Goal: Task Accomplishment & Management: Complete application form

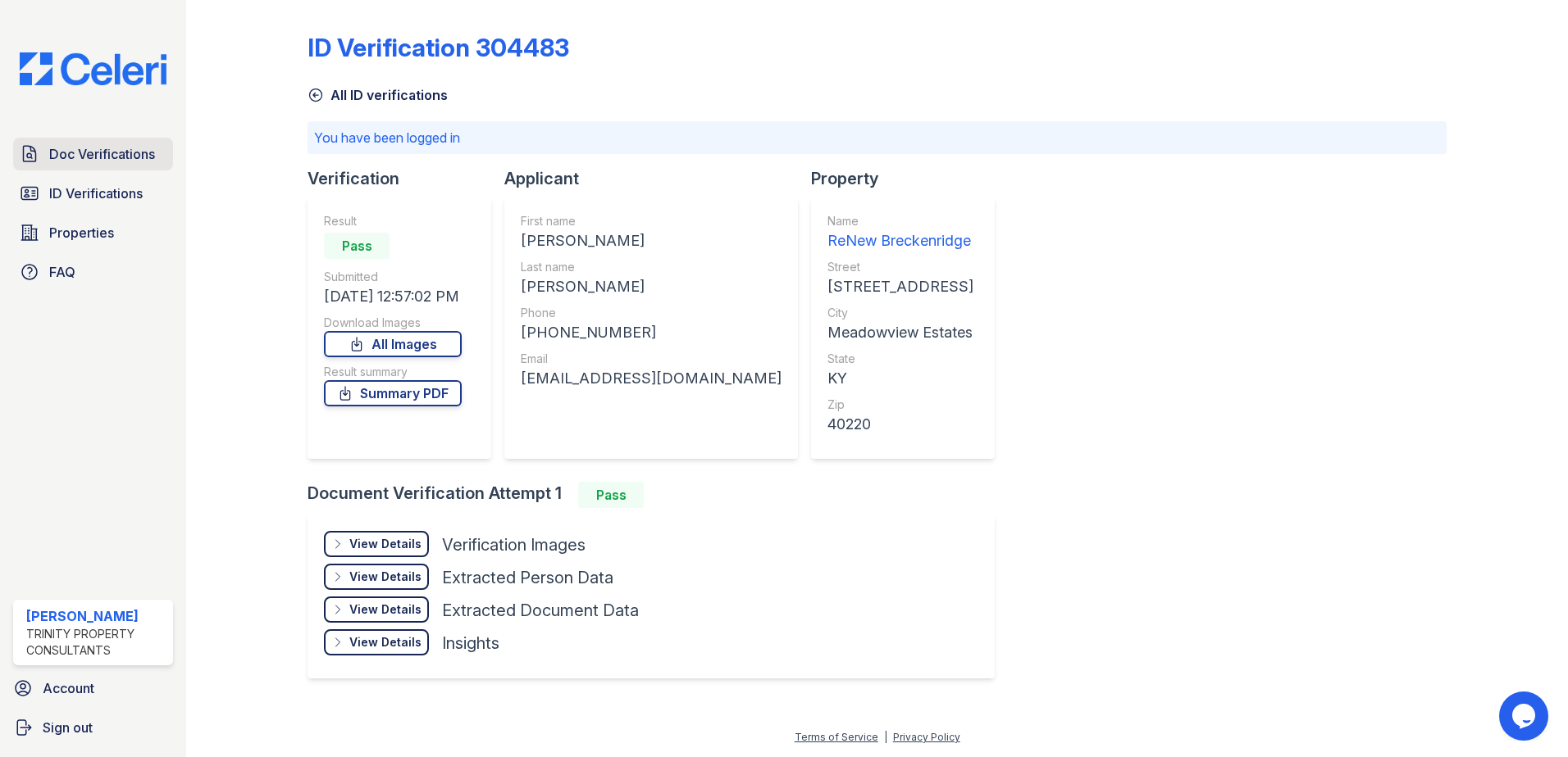
click at [73, 149] on span "Doc Verifications" at bounding box center [101, 154] width 106 height 20
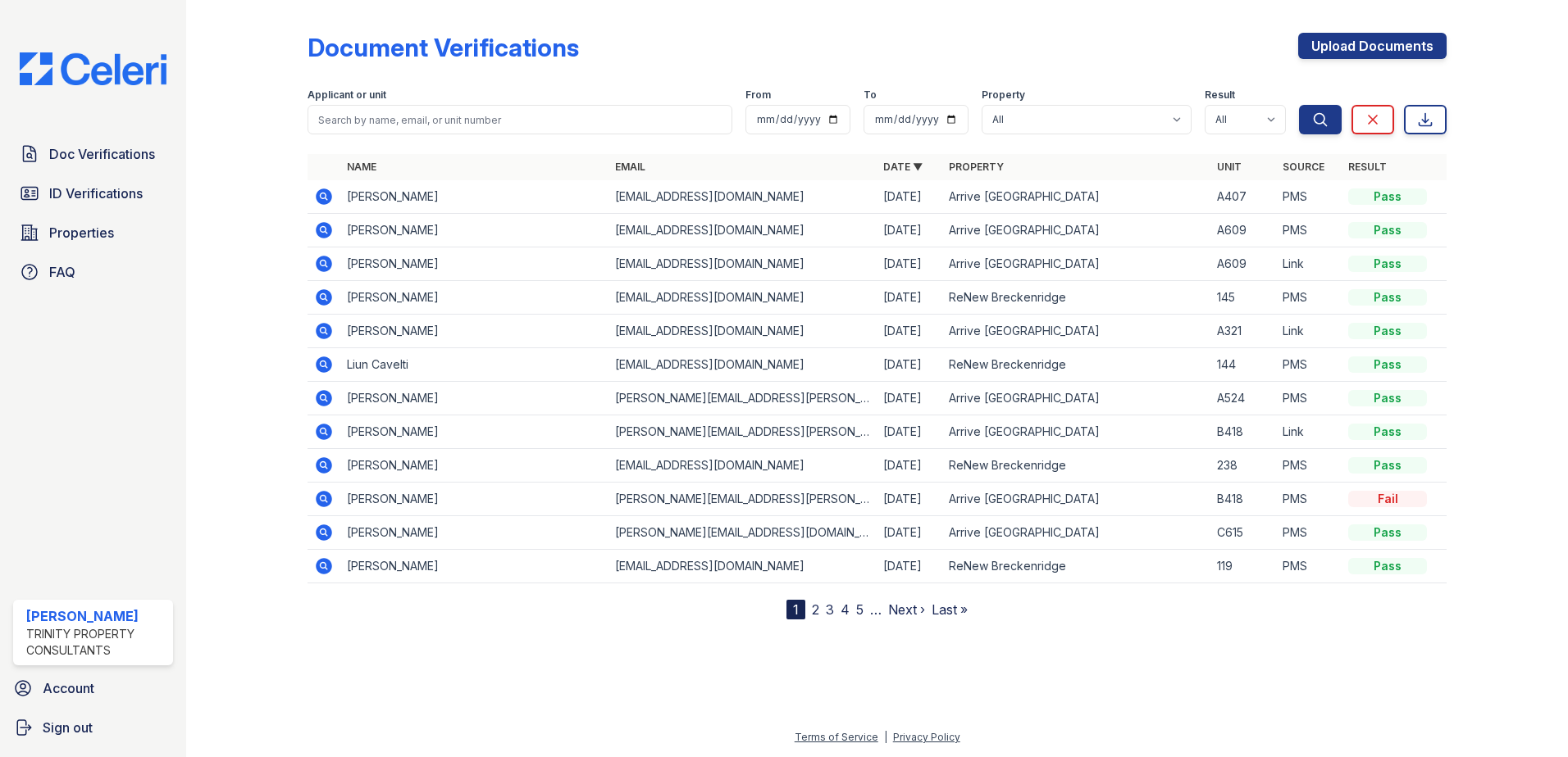
click at [812, 604] on link "2" at bounding box center [815, 609] width 7 height 17
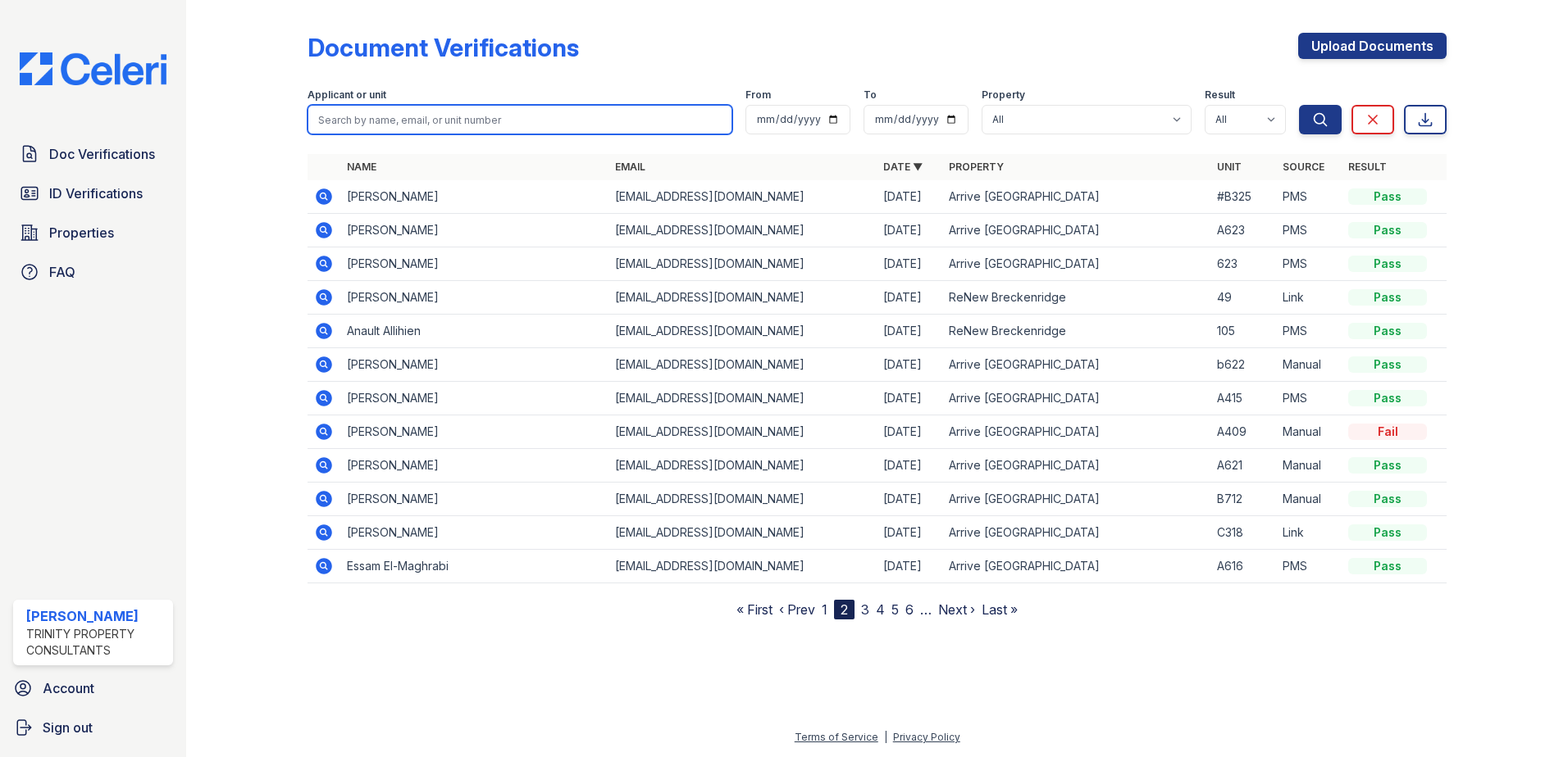
click at [470, 125] on input "search" at bounding box center [520, 120] width 425 height 30
type input "jordan"
click at [1299, 105] on button "Search" at bounding box center [1320, 120] width 43 height 30
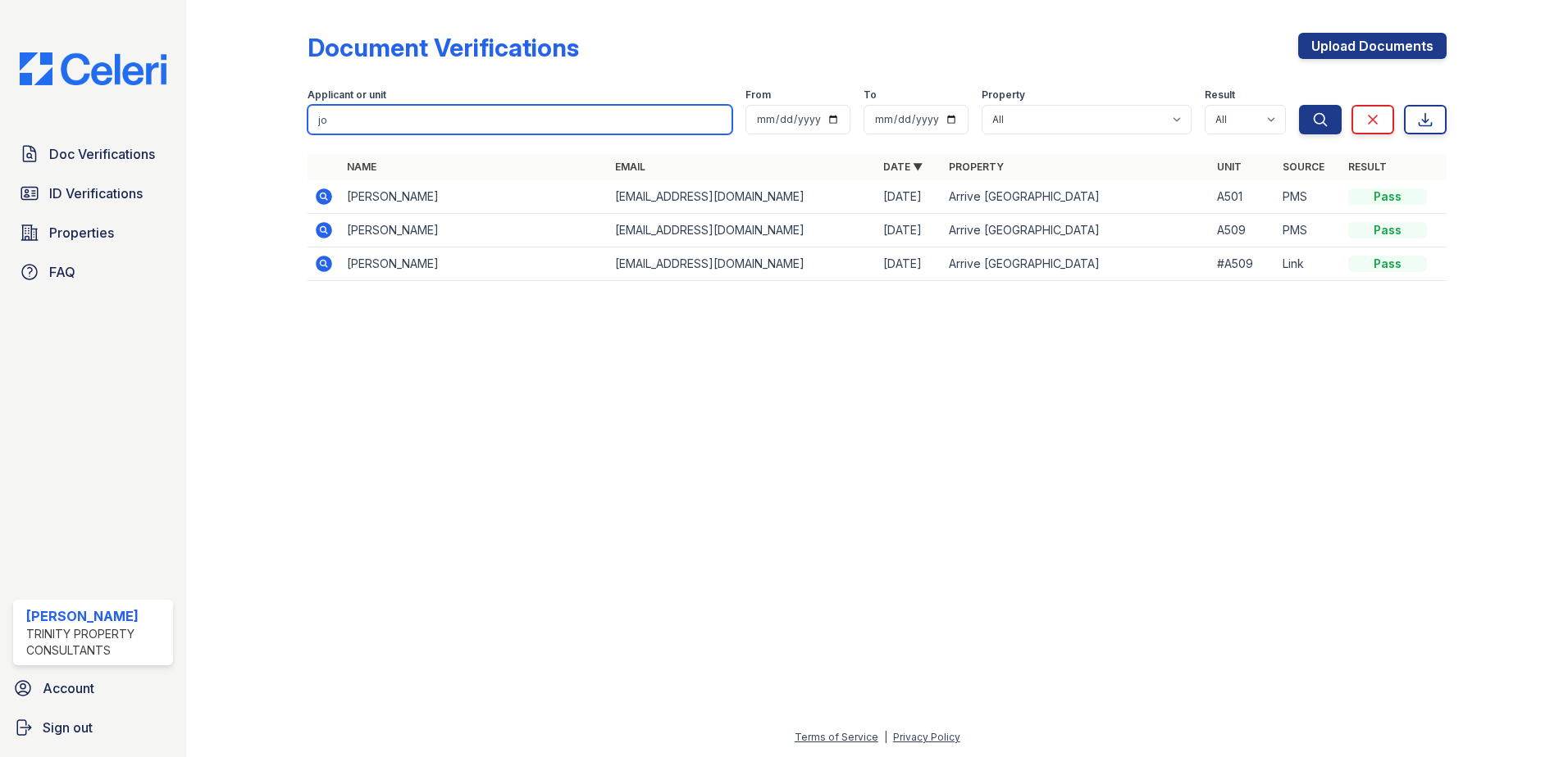
type input "j"
type input "anault"
click at [1299, 105] on button "Search" at bounding box center [1320, 120] width 43 height 30
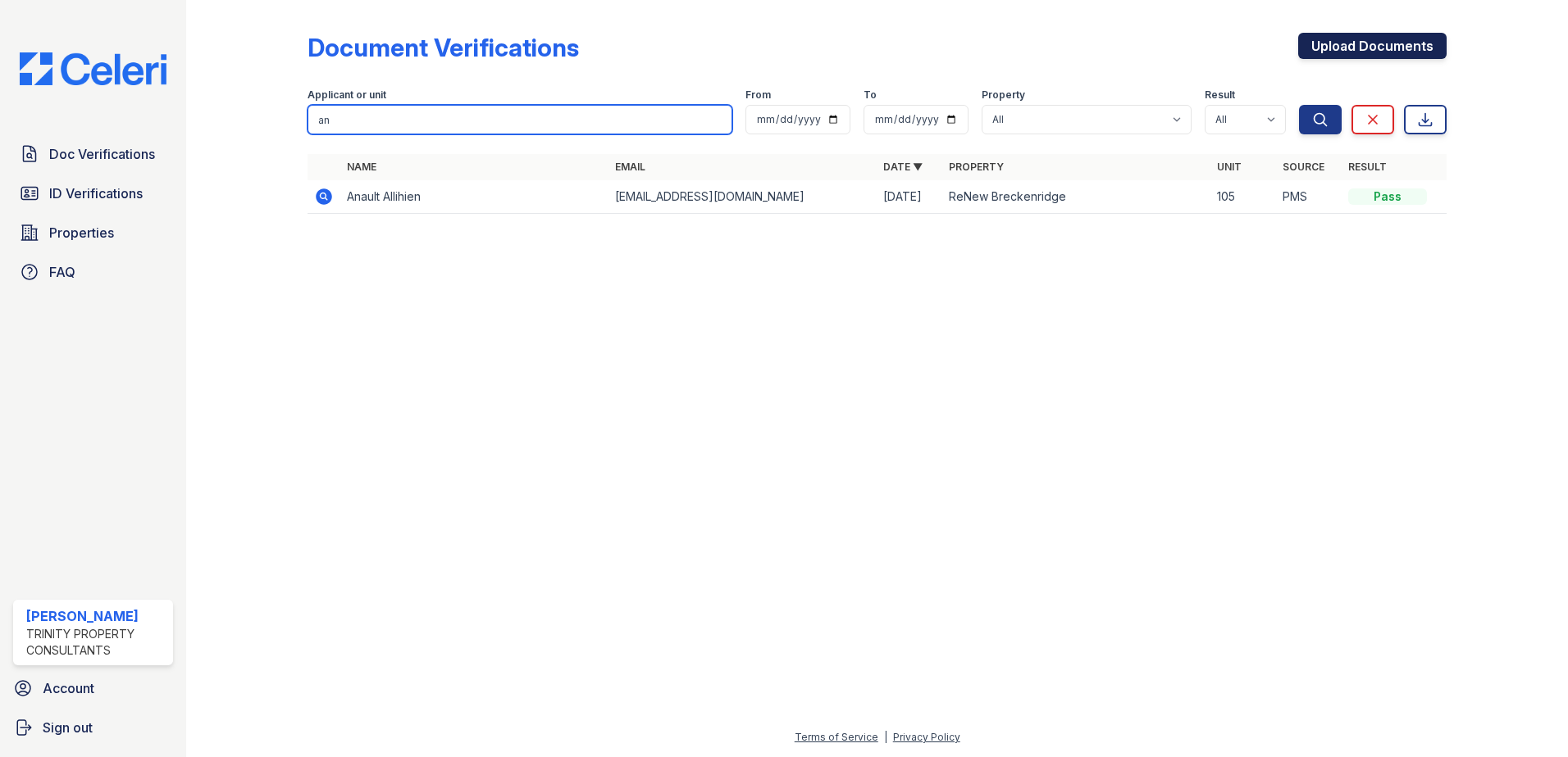
type input "an"
click at [1341, 42] on link "Upload Documents" at bounding box center [1372, 46] width 149 height 26
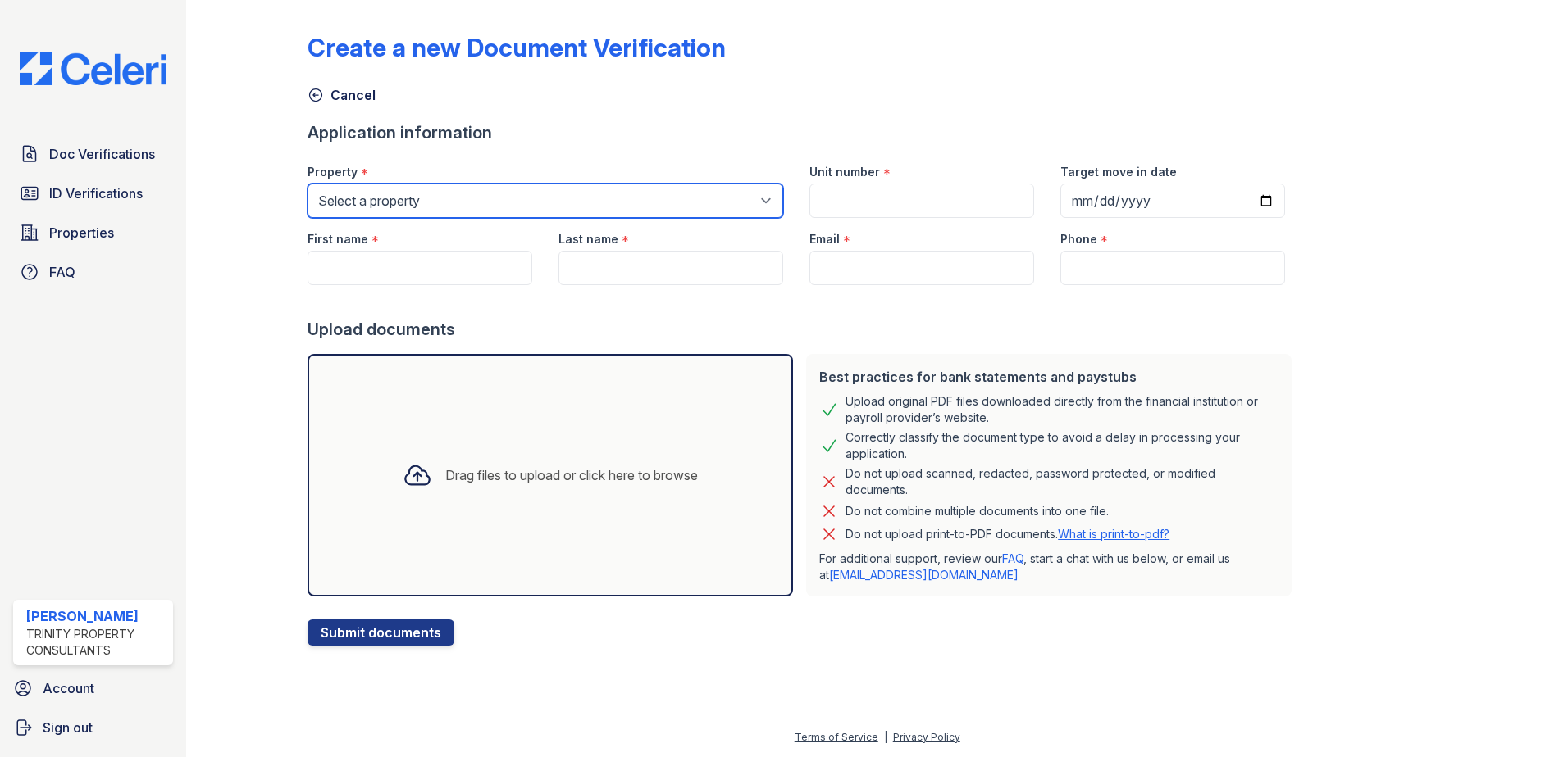
click at [515, 209] on select "Select a property Arrive River Oaks ReNew Breckenridge" at bounding box center [546, 200] width 476 height 34
select select "5251"
click at [308, 184] on select "Select a property Arrive River Oaks ReNew Breckenridge" at bounding box center [546, 200] width 476 height 34
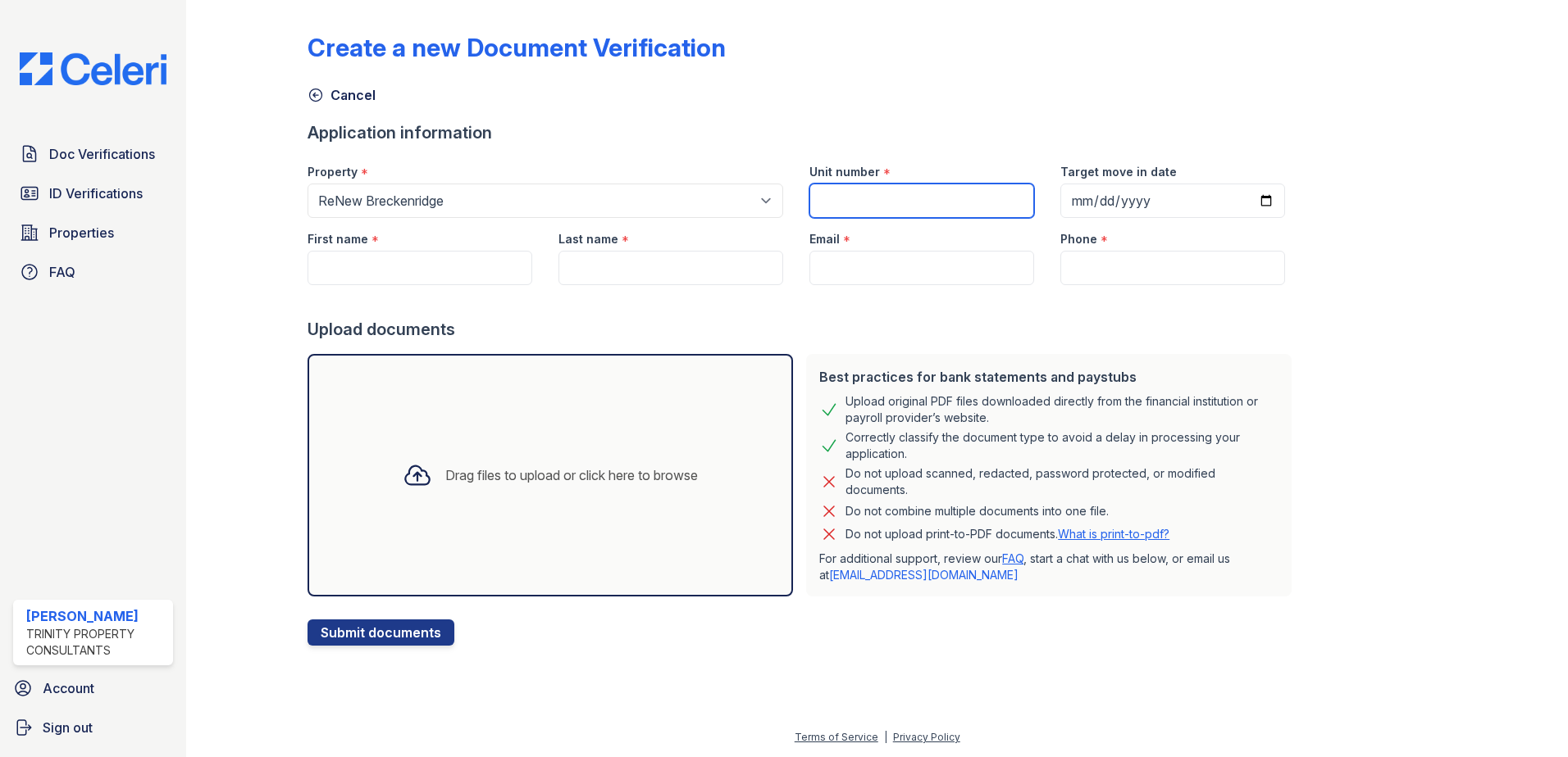
click at [846, 205] on input "Unit number" at bounding box center [921, 200] width 225 height 34
type input "147"
click at [432, 261] on input "First name" at bounding box center [420, 267] width 225 height 34
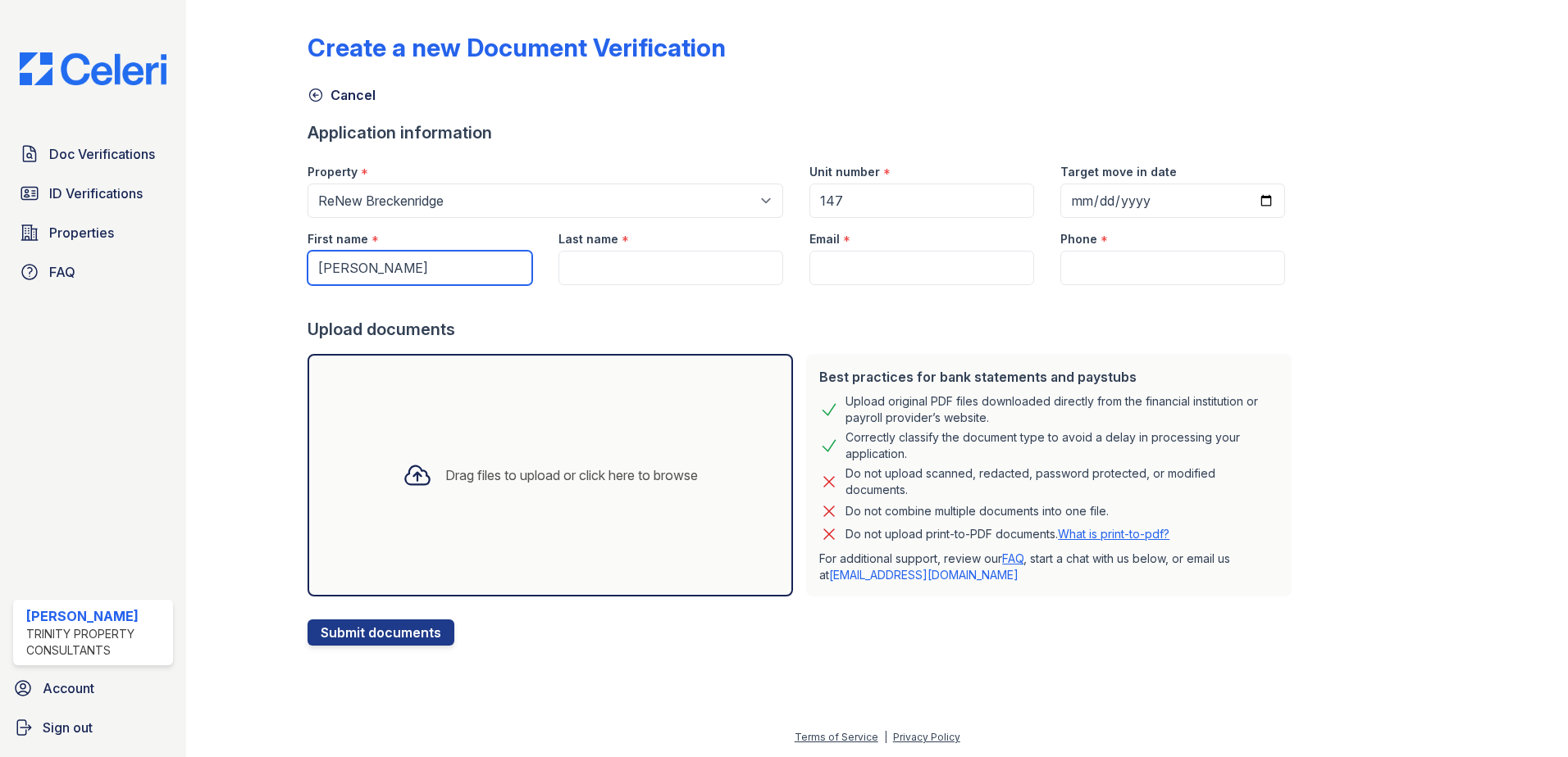
type input "Kimerly"
click at [636, 267] on input "Last name" at bounding box center [670, 267] width 225 height 34
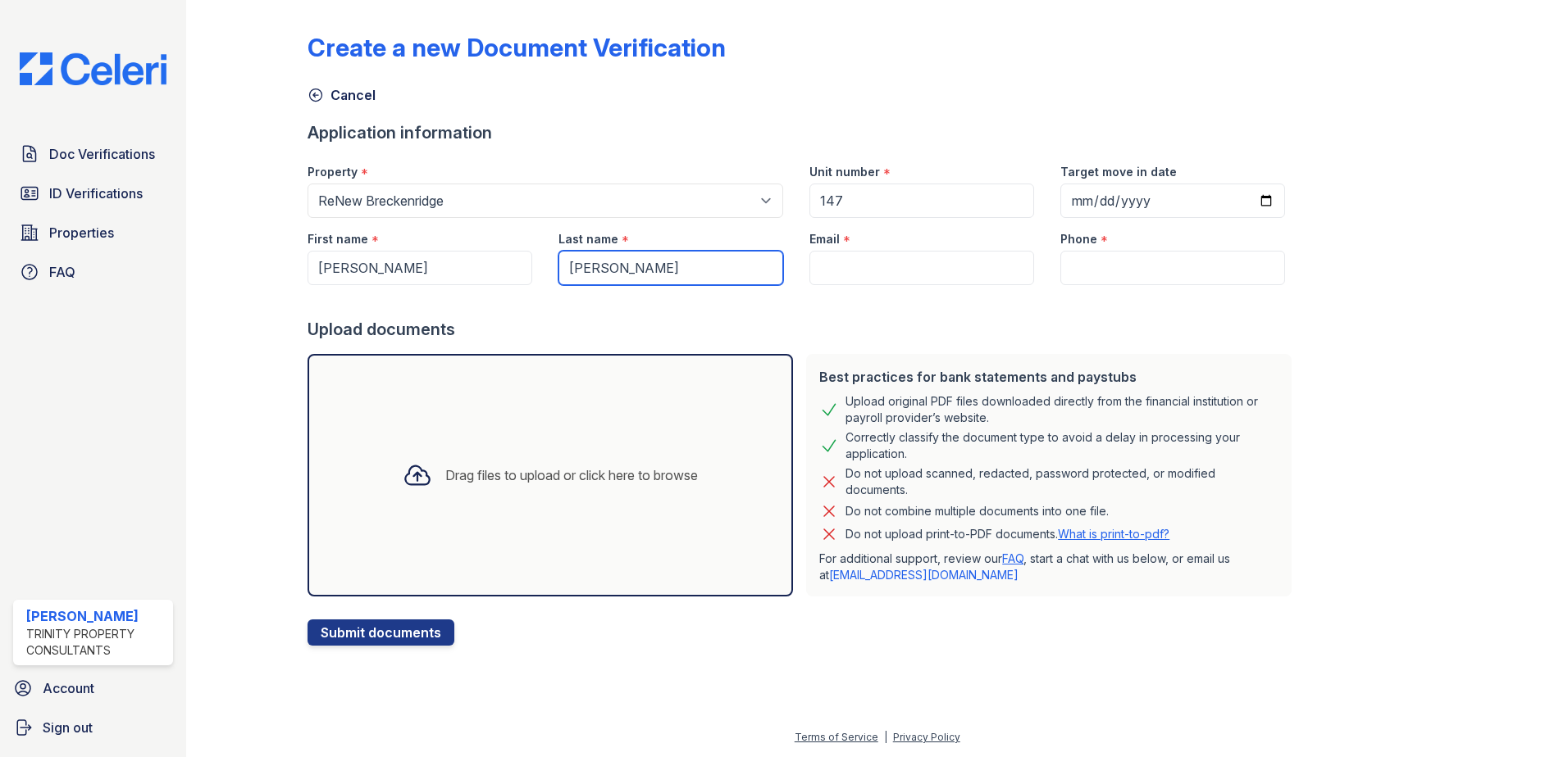
type input "Beard"
click at [922, 277] on input "Email" at bounding box center [921, 267] width 225 height 34
type input "kdbeard628@gmail.com"
type input "(812) 558-4766"
click at [831, 630] on form "Application information Property * Select a property Arrive River Oaks ReNew Br…" at bounding box center [803, 384] width 991 height 524
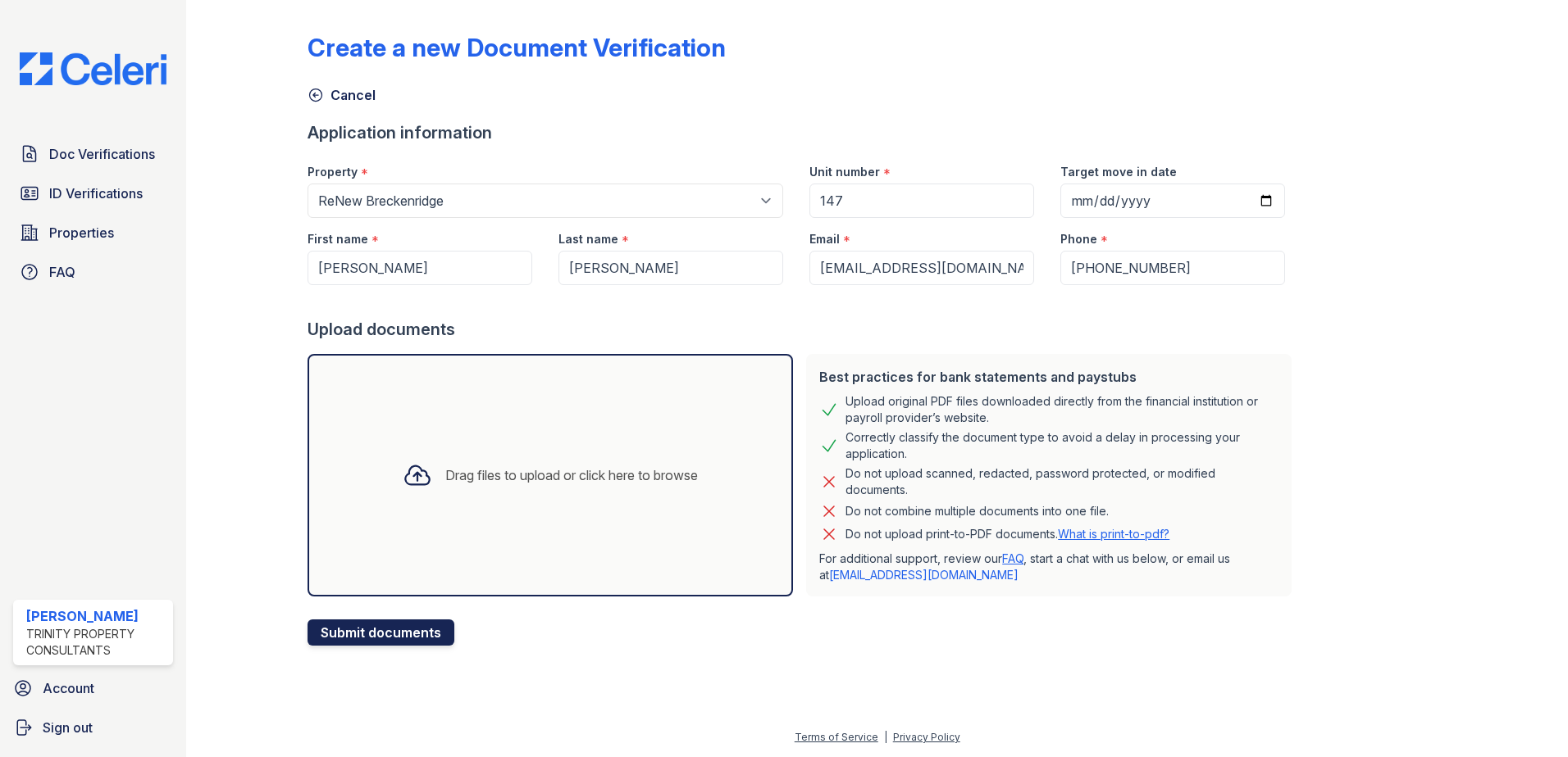
click at [437, 636] on button "Submit documents" at bounding box center [381, 633] width 147 height 26
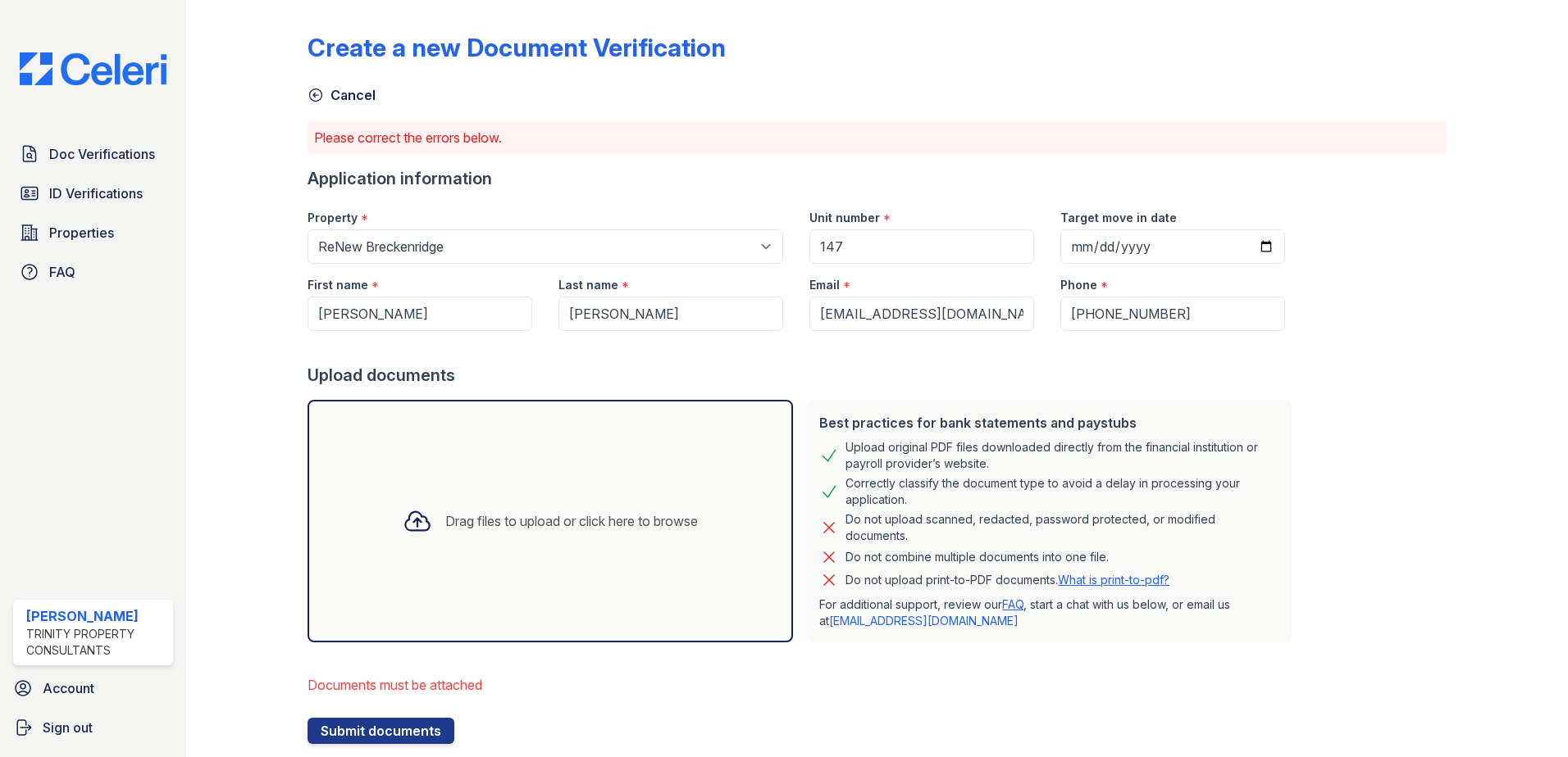
scroll to position [43, 0]
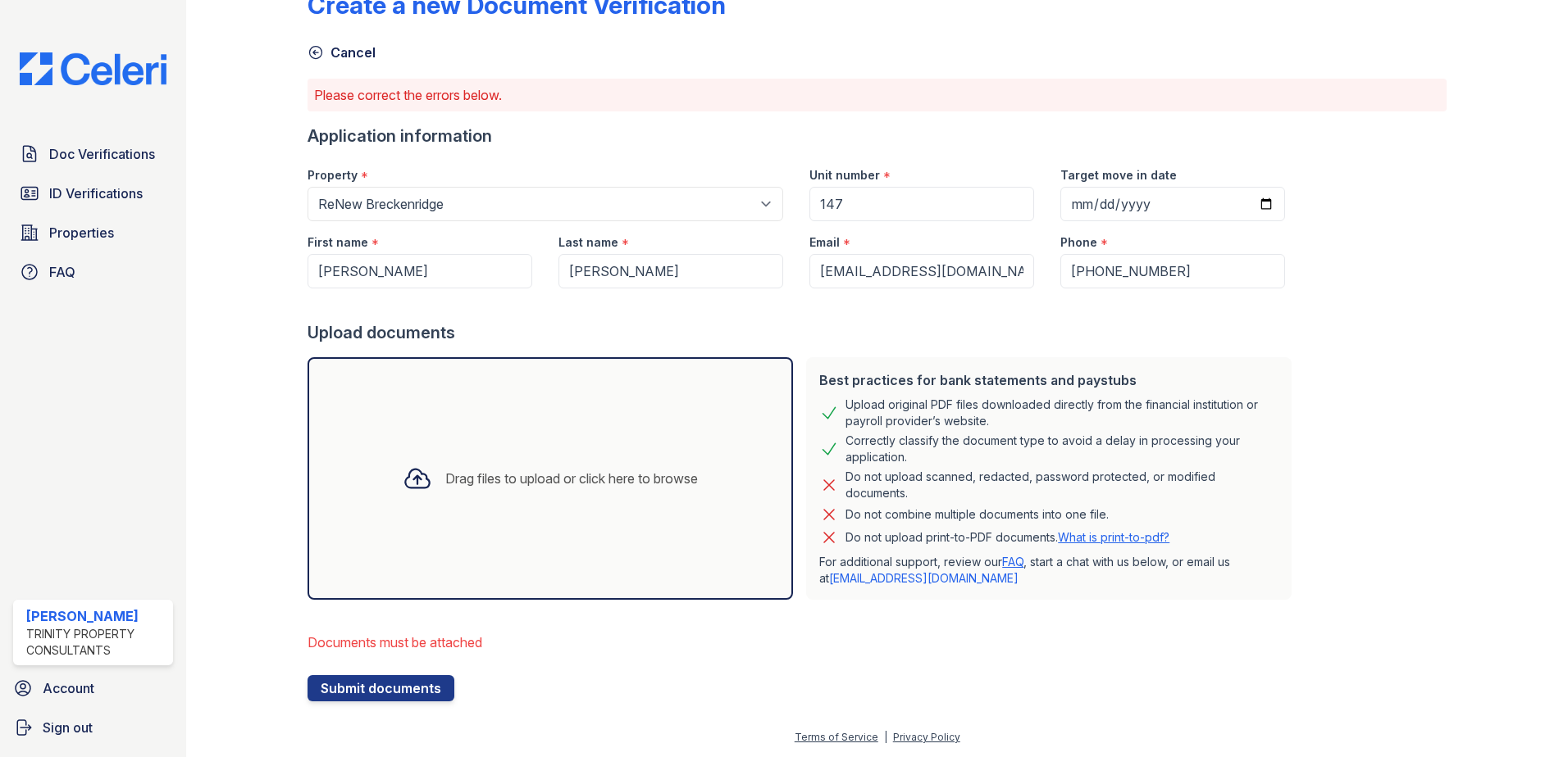
click at [476, 480] on div "Drag files to upload or click here to browse" at bounding box center [571, 478] width 253 height 20
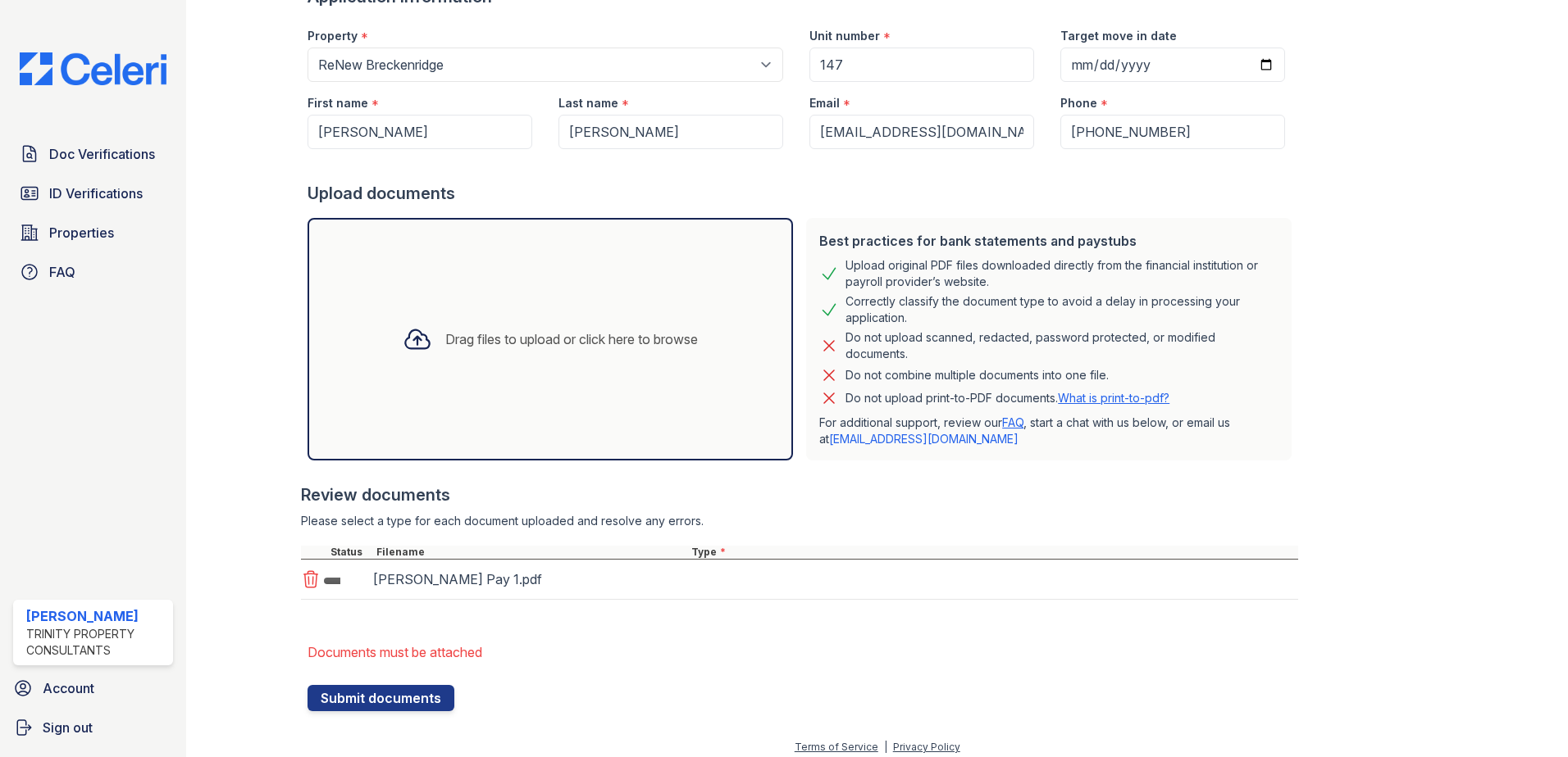
scroll to position [191, 0]
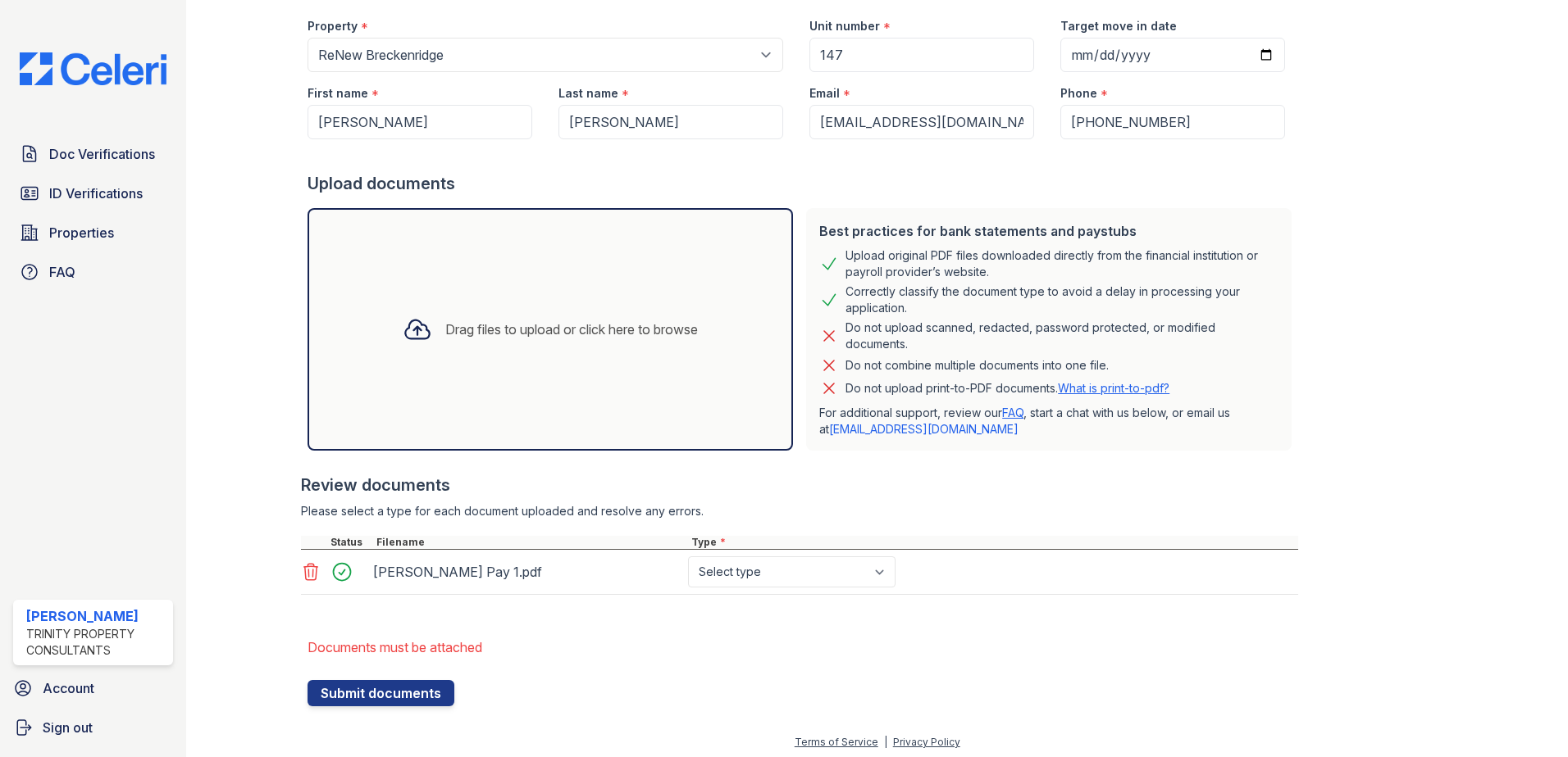
click at [544, 335] on div "Drag files to upload or click here to browse" at bounding box center [571, 330] width 253 height 20
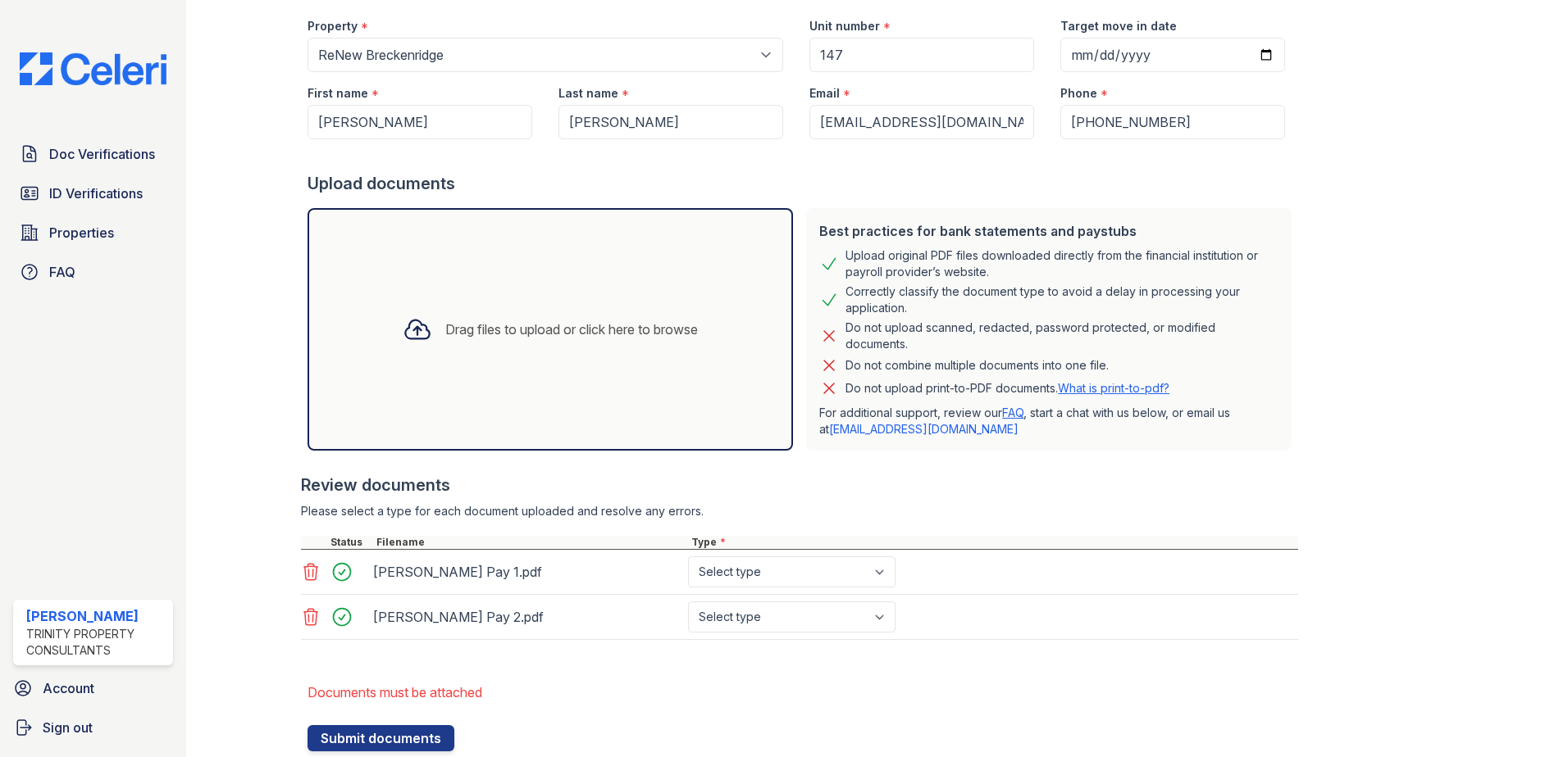
click at [561, 354] on div "Drag files to upload or click here to browse" at bounding box center [550, 330] width 322 height 56
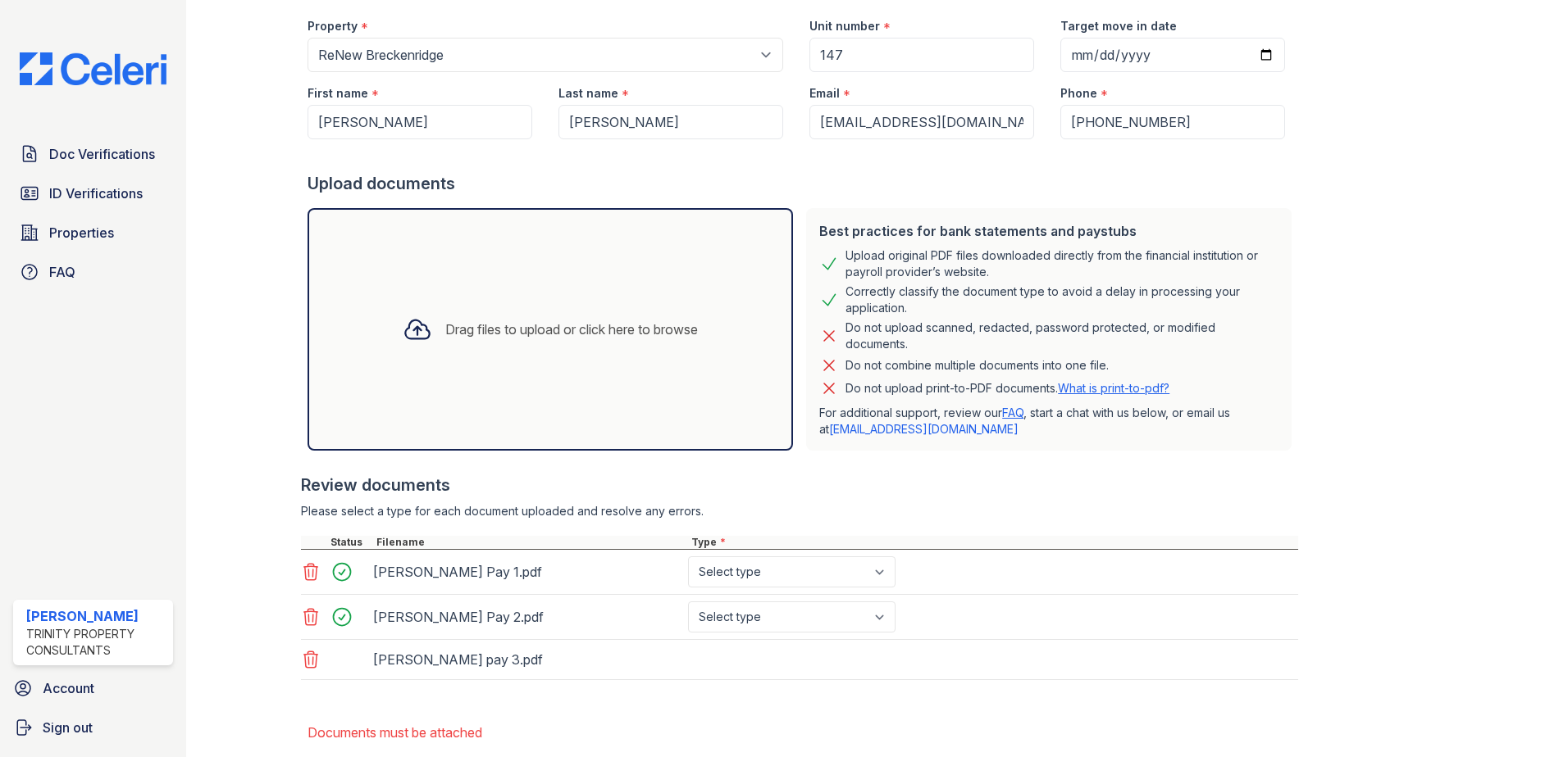
click at [503, 318] on div "Drag files to upload or click here to browse" at bounding box center [550, 330] width 322 height 56
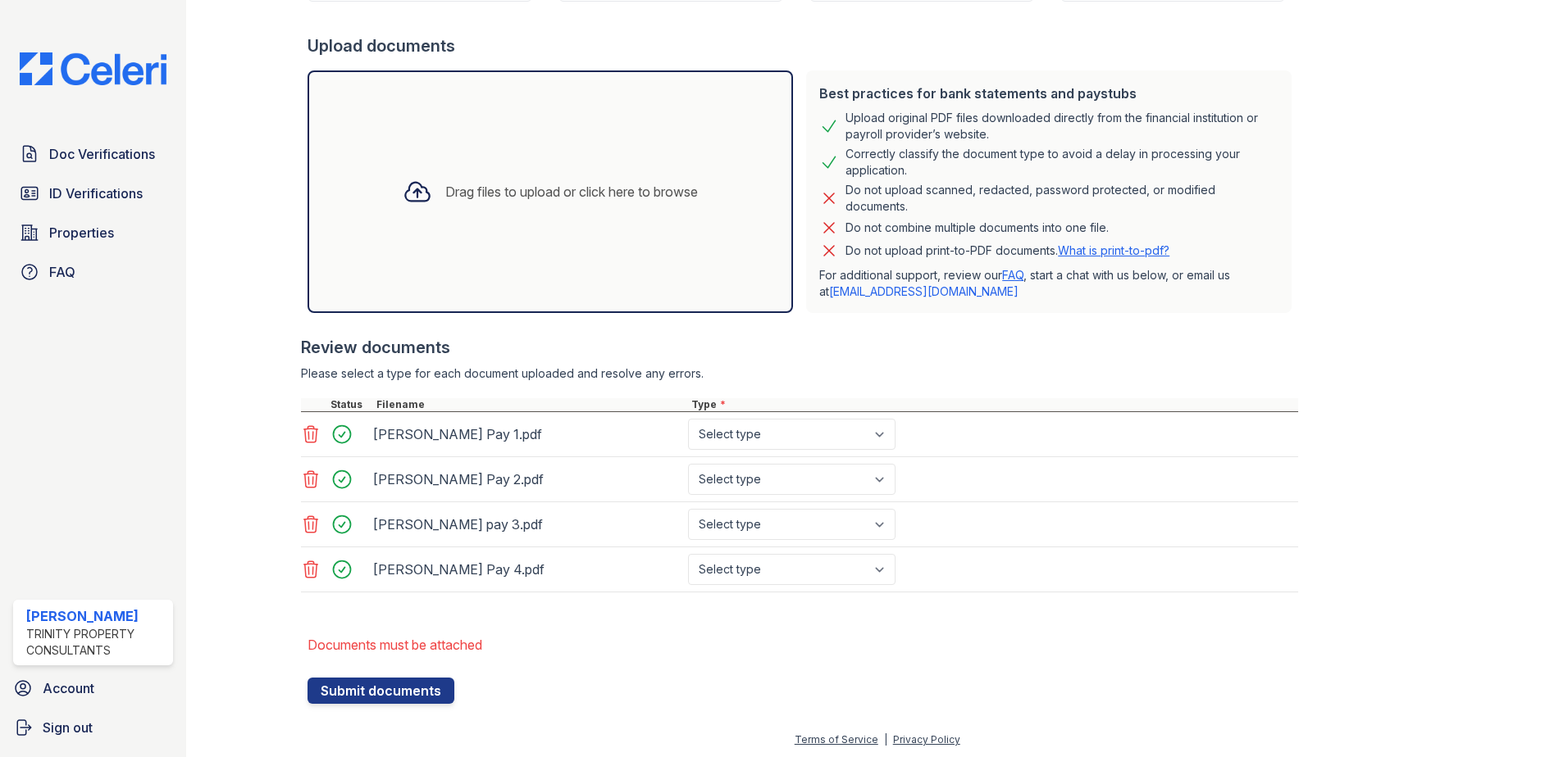
scroll to position [332, 0]
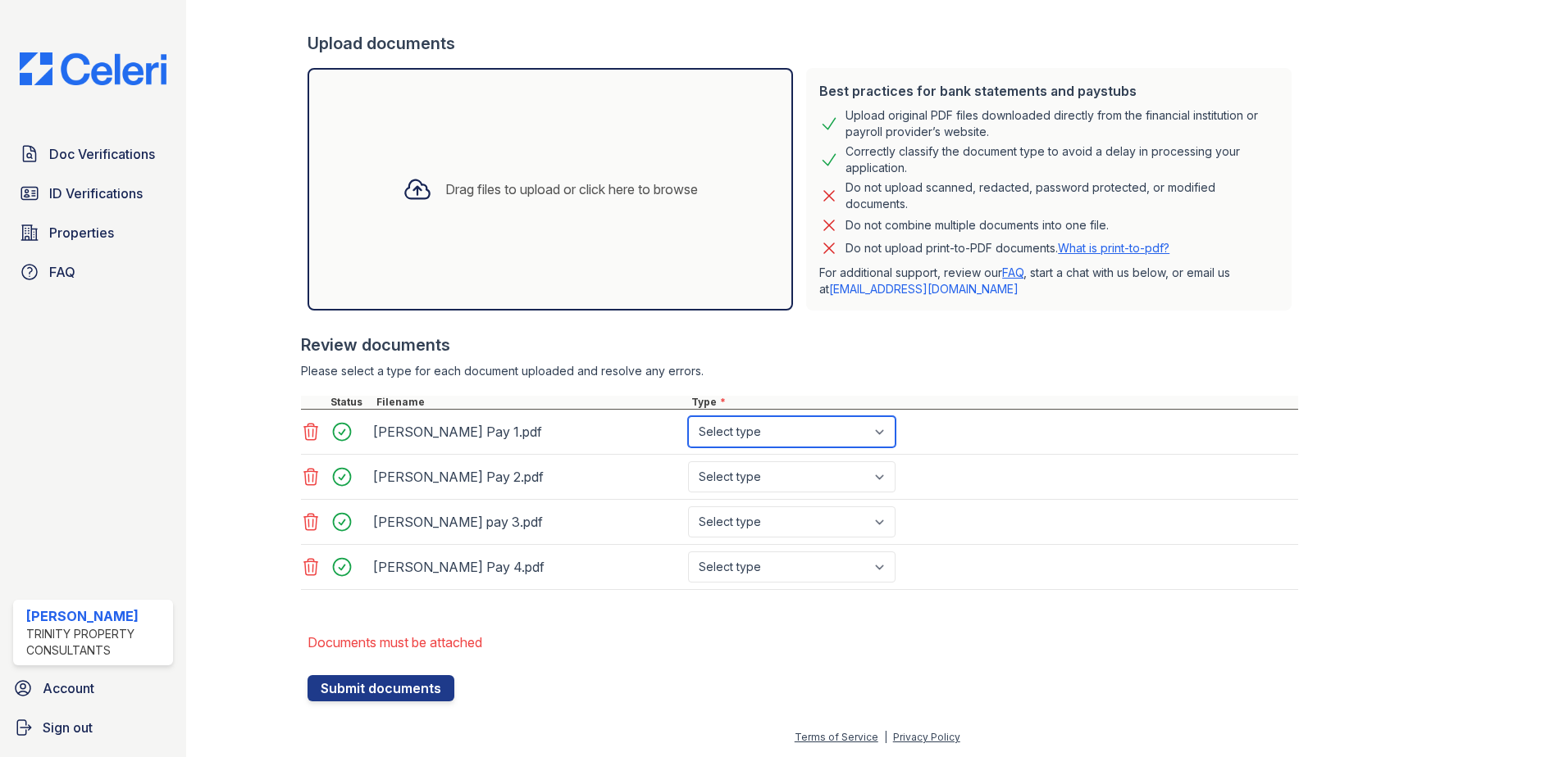
click at [785, 431] on select "Select type Paystub Bank Statement Offer Letter Tax Documents Benefit Award Let…" at bounding box center [791, 432] width 207 height 31
select select "paystub"
click at [688, 416] on select "Select type Paystub Bank Statement Offer Letter Tax Documents Benefit Award Let…" at bounding box center [791, 432] width 207 height 31
click at [770, 474] on select "Select type Paystub Bank Statement Offer Letter Tax Documents Benefit Award Let…" at bounding box center [791, 477] width 207 height 31
select select "paystub"
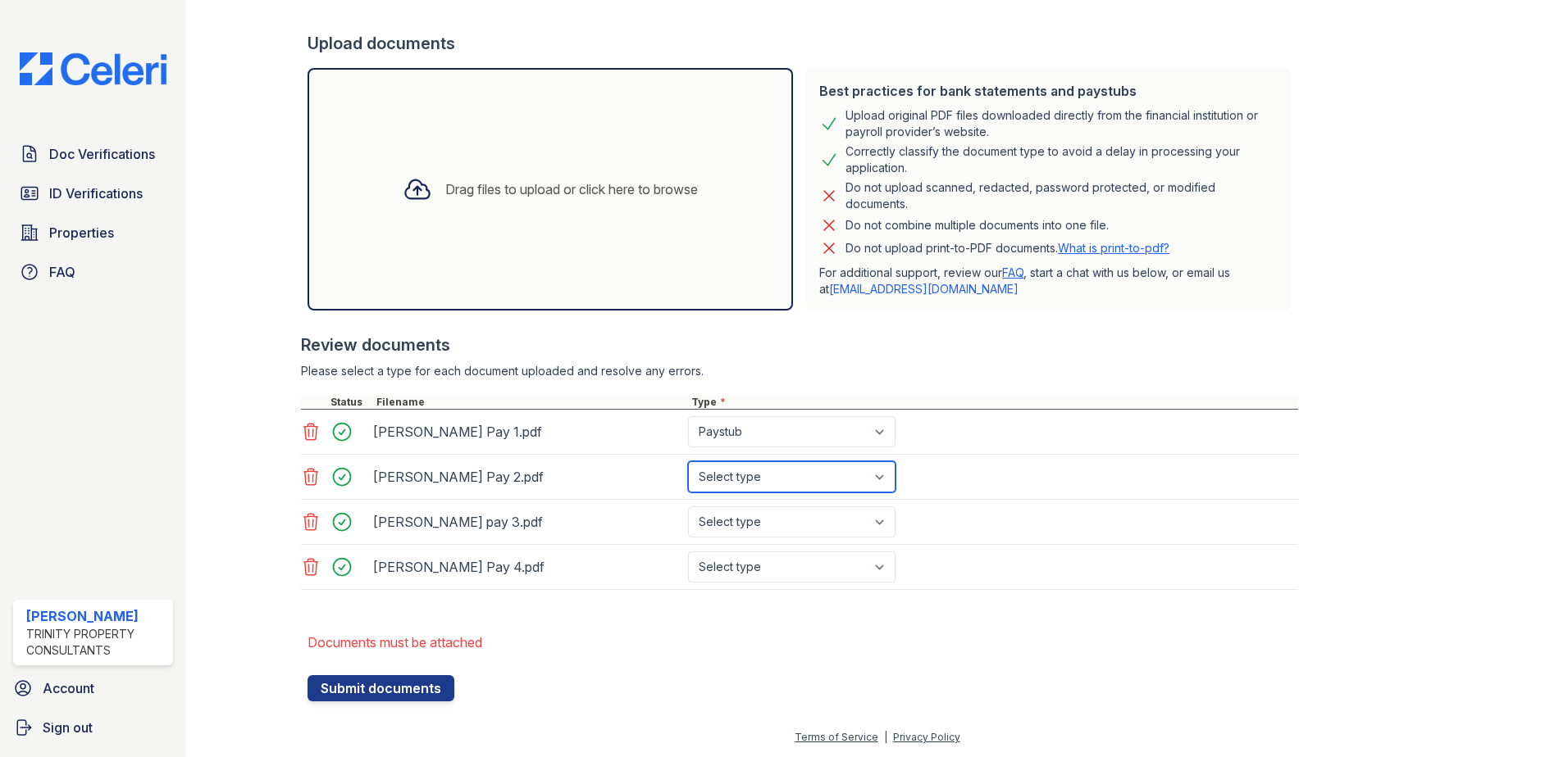
click at [688, 462] on select "Select type Paystub Bank Statement Offer Letter Tax Documents Benefit Award Let…" at bounding box center [791, 477] width 207 height 31
click at [747, 518] on select "Select type Paystub Bank Statement Offer Letter Tax Documents Benefit Award Let…" at bounding box center [791, 522] width 207 height 31
select select "paystub"
click at [688, 506] on select "Select type Paystub Bank Statement Offer Letter Tax Documents Benefit Award Let…" at bounding box center [791, 522] width 207 height 31
click at [742, 551] on div "Kim Pay 4.pdf Select type Paystub Bank Statement Offer Letter Tax Documents Ben…" at bounding box center [799, 567] width 997 height 45
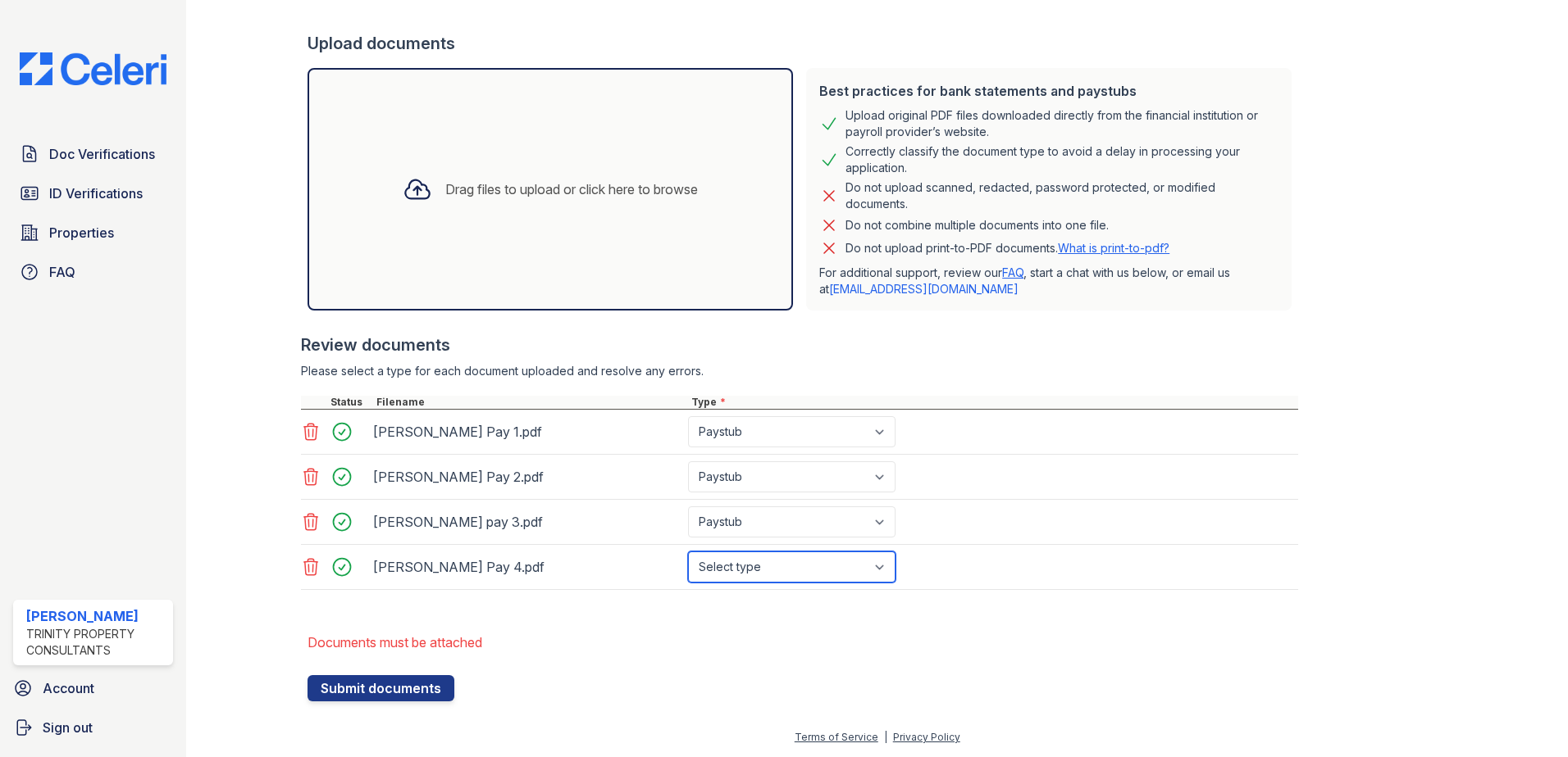
click at [742, 569] on select "Select type Paystub Bank Statement Offer Letter Tax Documents Benefit Award Let…" at bounding box center [791, 567] width 207 height 31
select select "paystub"
click at [688, 552] on select "Select type Paystub Bank Statement Offer Letter Tax Documents Benefit Award Let…" at bounding box center [791, 567] width 207 height 31
click at [609, 652] on li "Documents must be attached" at bounding box center [803, 642] width 991 height 33
click at [409, 693] on button "Submit documents" at bounding box center [381, 689] width 147 height 26
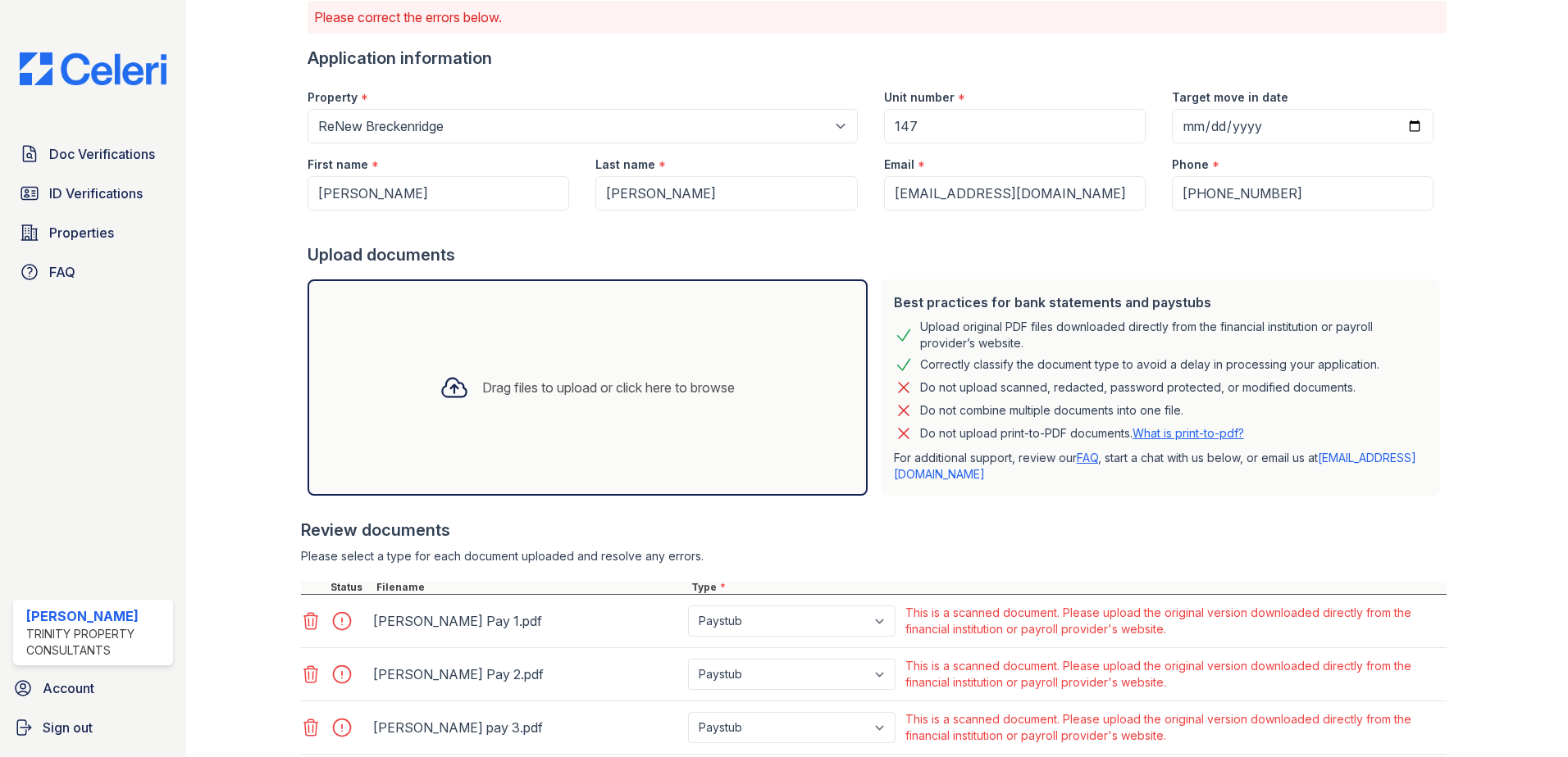
scroll to position [82, 0]
